Goal: Task Accomplishment & Management: Manage account settings

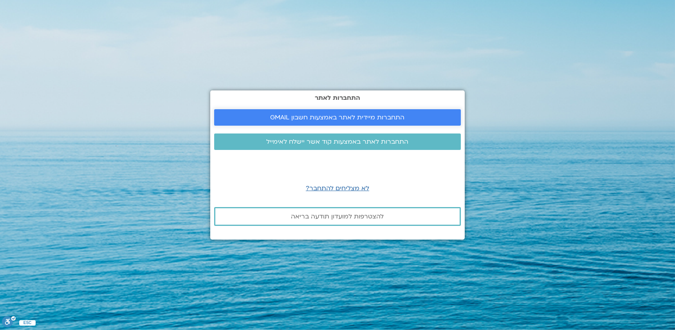
click at [355, 119] on span "התחברות מיידית לאתר באמצעות חשבון GMAIL" at bounding box center [337, 117] width 134 height 7
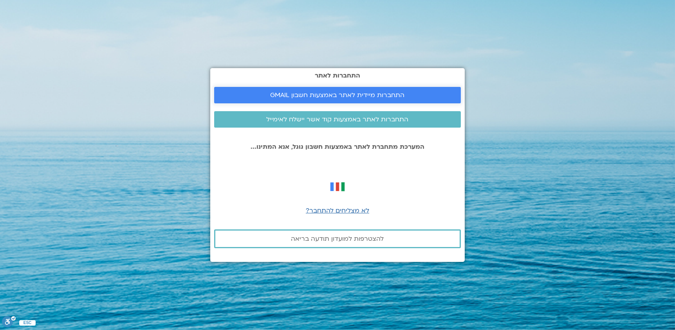
click at [321, 94] on span "התחברות מיידית לאתר באמצעות חשבון GMAIL" at bounding box center [337, 95] width 134 height 7
click at [340, 211] on span "לא מצליחים להתחבר?" at bounding box center [337, 210] width 63 height 9
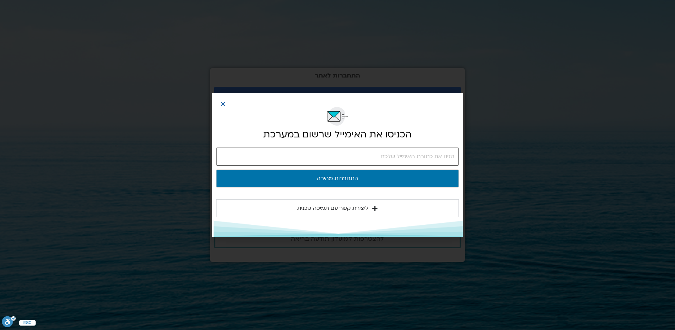
click at [356, 157] on input "email" at bounding box center [337, 157] width 243 height 18
type input "ד"
type input "a"
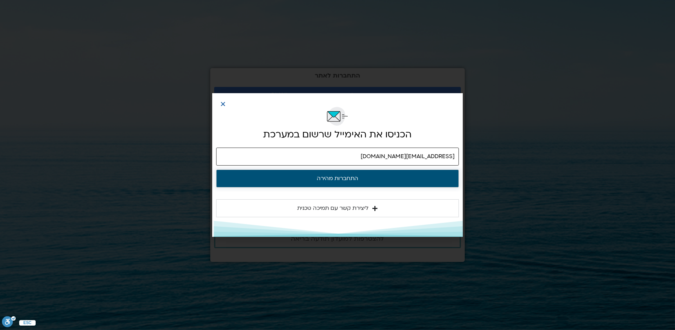
type input "sagitgr2@gmail.com"
click at [348, 178] on button "התחברות מהירה" at bounding box center [337, 178] width 243 height 18
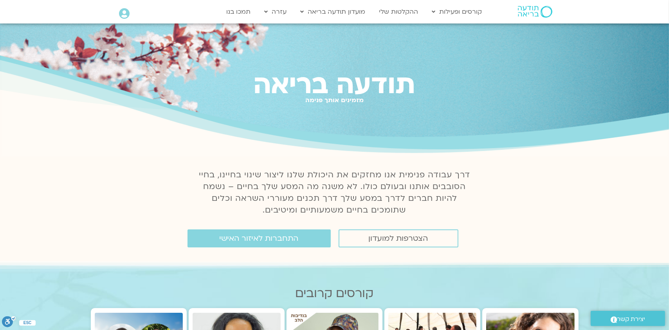
scroll to position [78, 0]
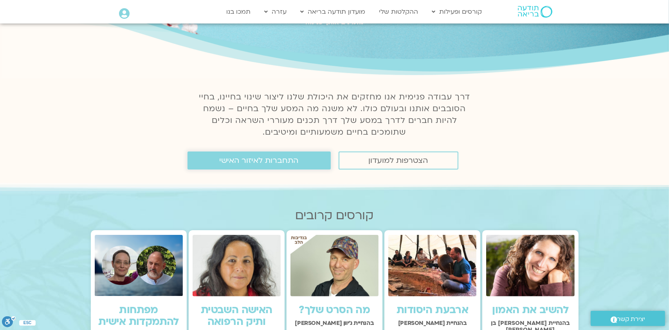
click at [273, 163] on span "התחברות לאיזור האישי" at bounding box center [259, 160] width 79 height 9
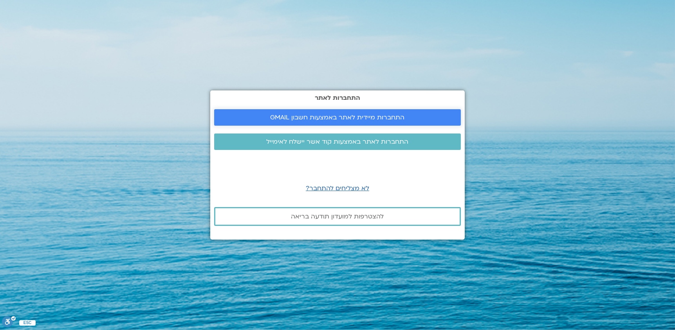
click at [335, 117] on span "התחברות מיידית לאתר באמצעות חשבון GMAIL" at bounding box center [337, 117] width 134 height 7
click at [341, 119] on span "התחברות מיידית לאתר באמצעות חשבון GMAIL" at bounding box center [337, 117] width 134 height 7
